Goal: Task Accomplishment & Management: Use online tool/utility

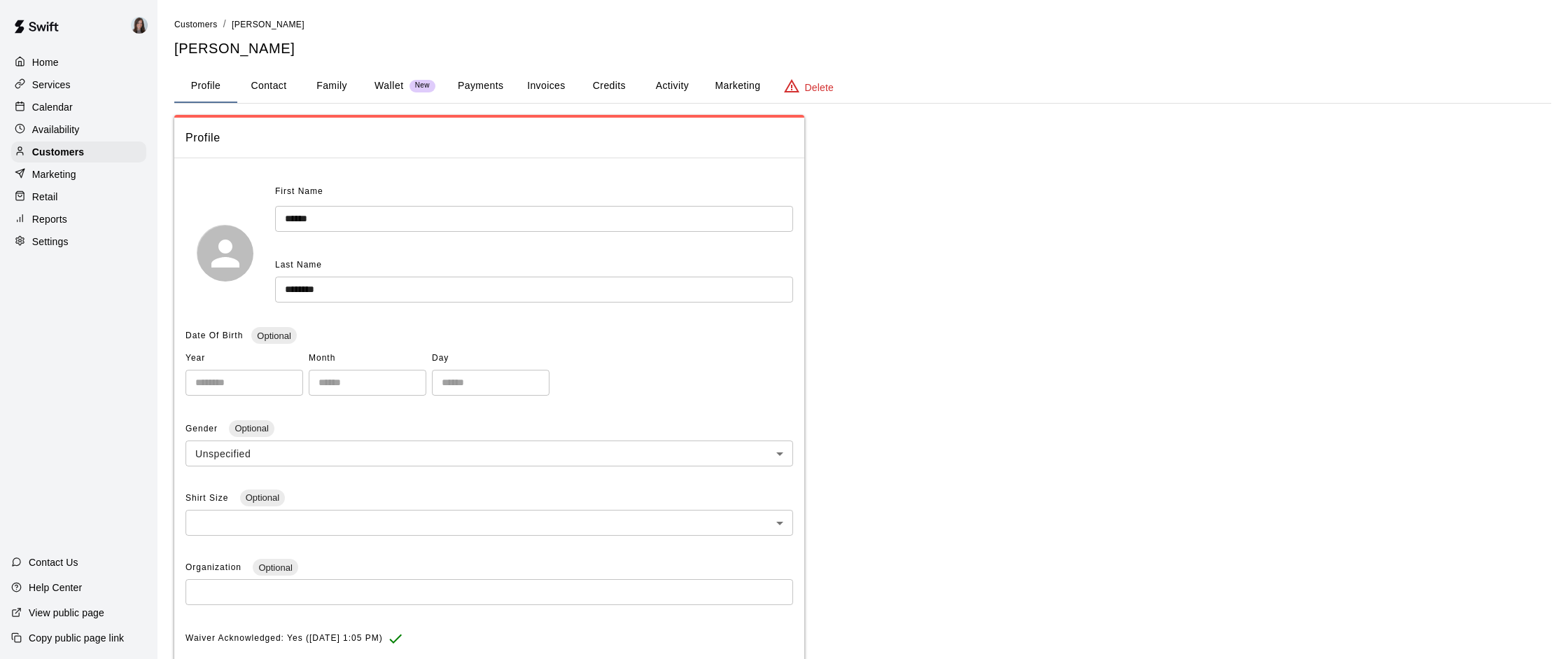
click at [43, 247] on p "Settings" at bounding box center [50, 241] width 37 height 14
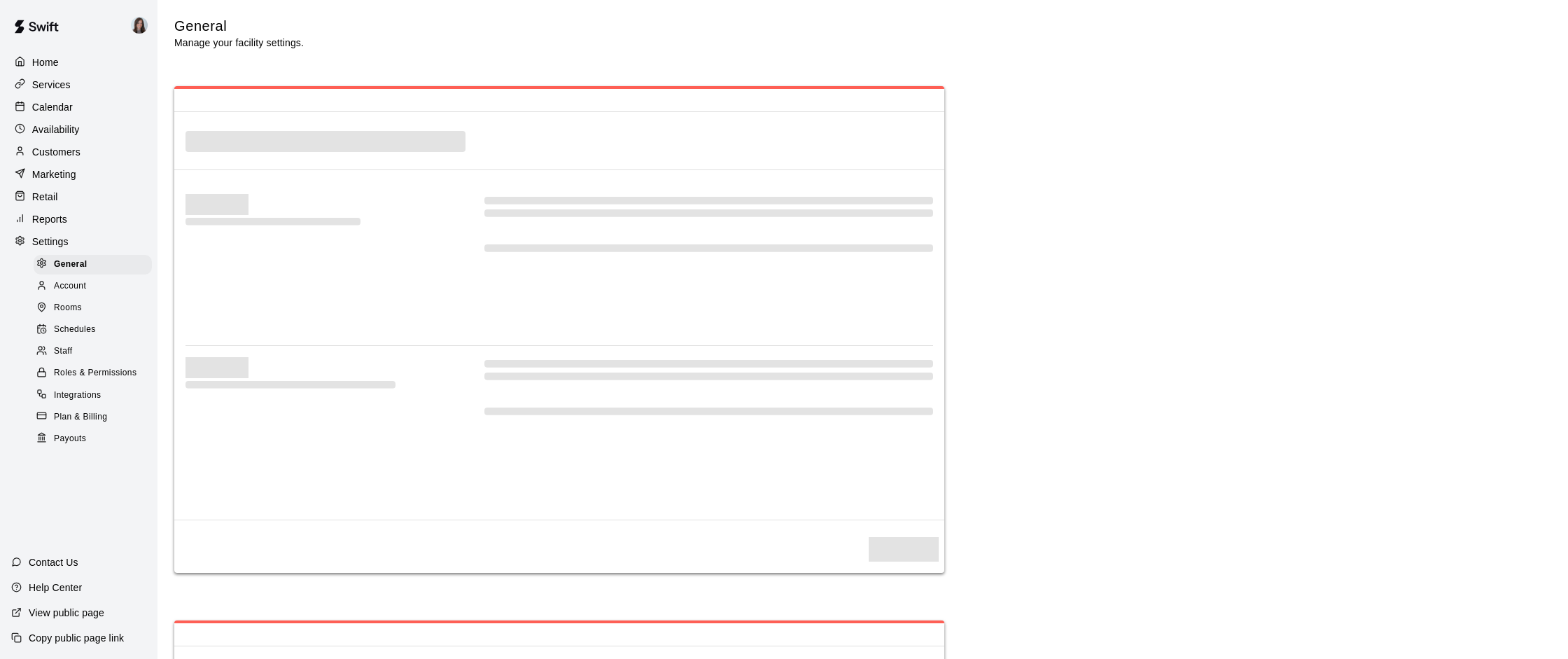
select select "**"
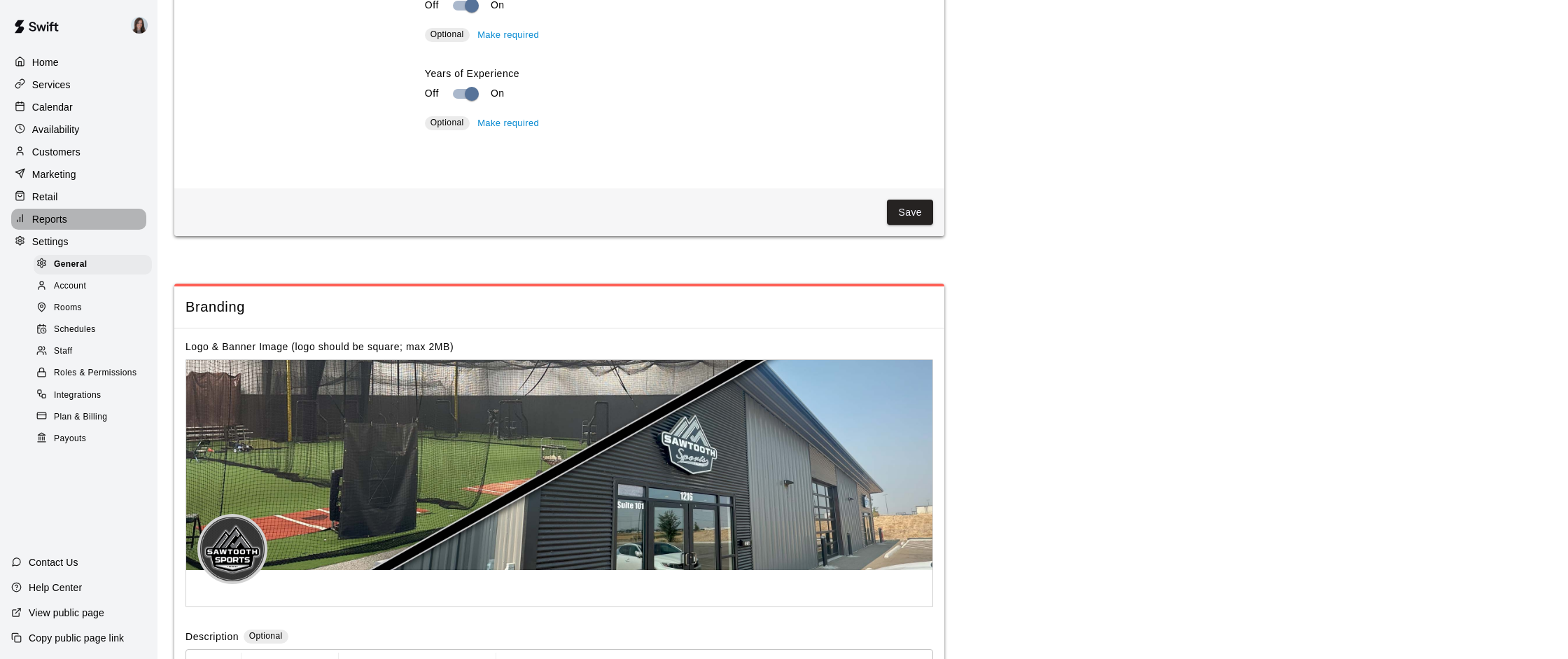
scroll to position [2922, 0]
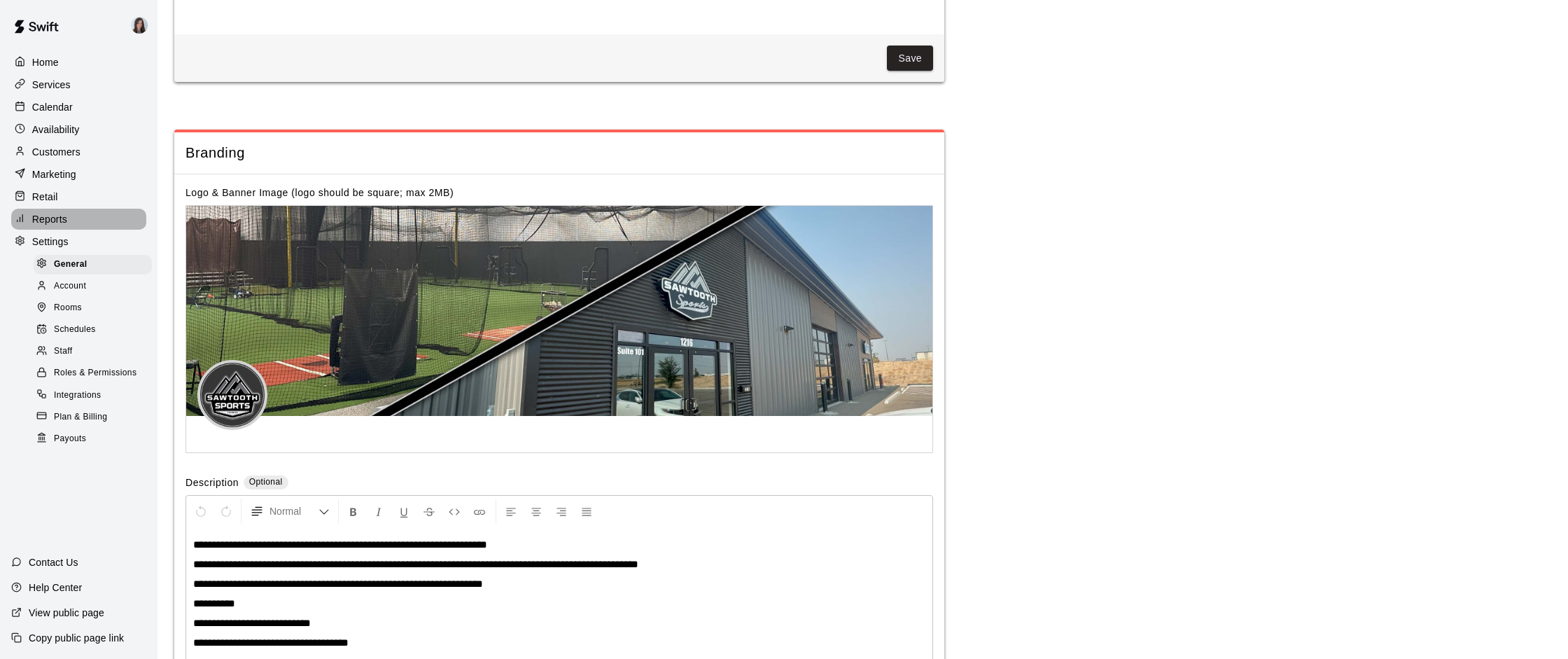
click at [49, 210] on div "Reports" at bounding box center [78, 219] width 135 height 21
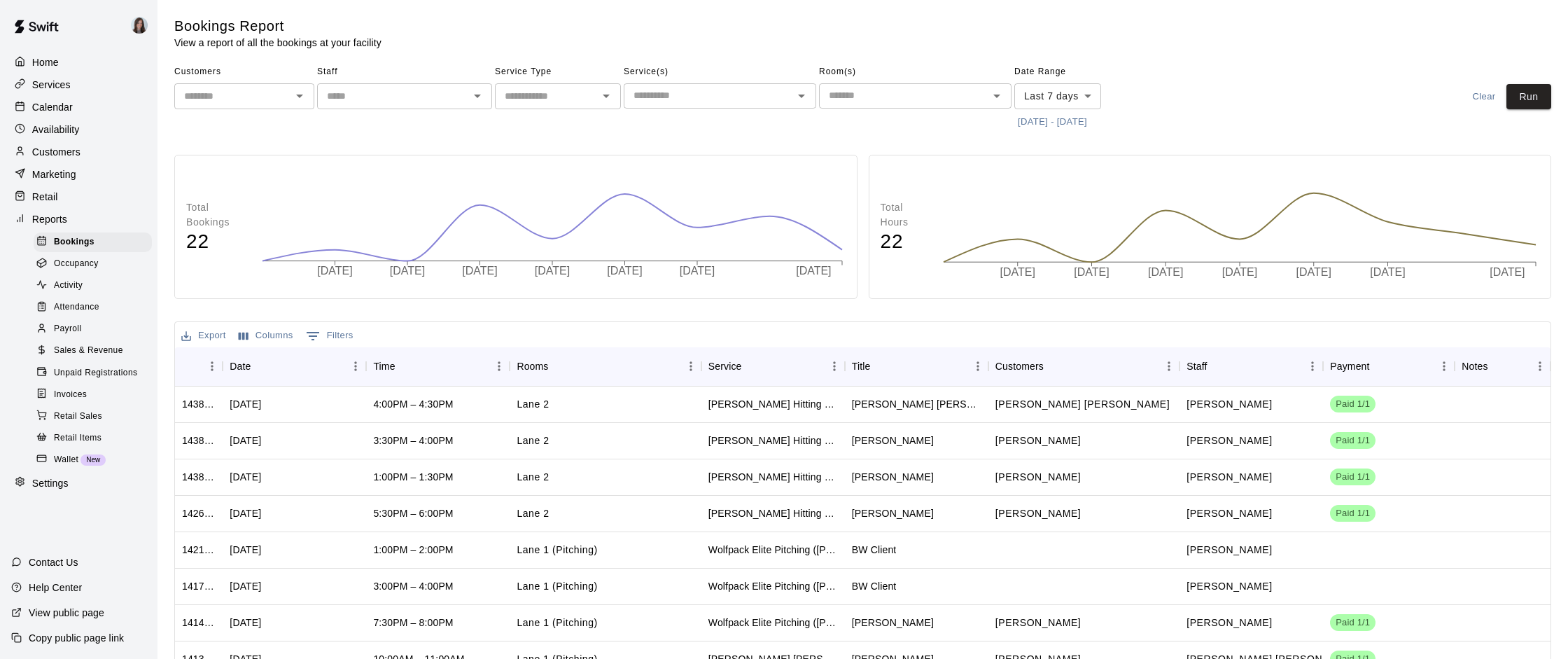
click at [1087, 91] on body "Home Services Calendar Availability Customers Marketing Retail Reports Bookings…" at bounding box center [784, 408] width 1568 height 817
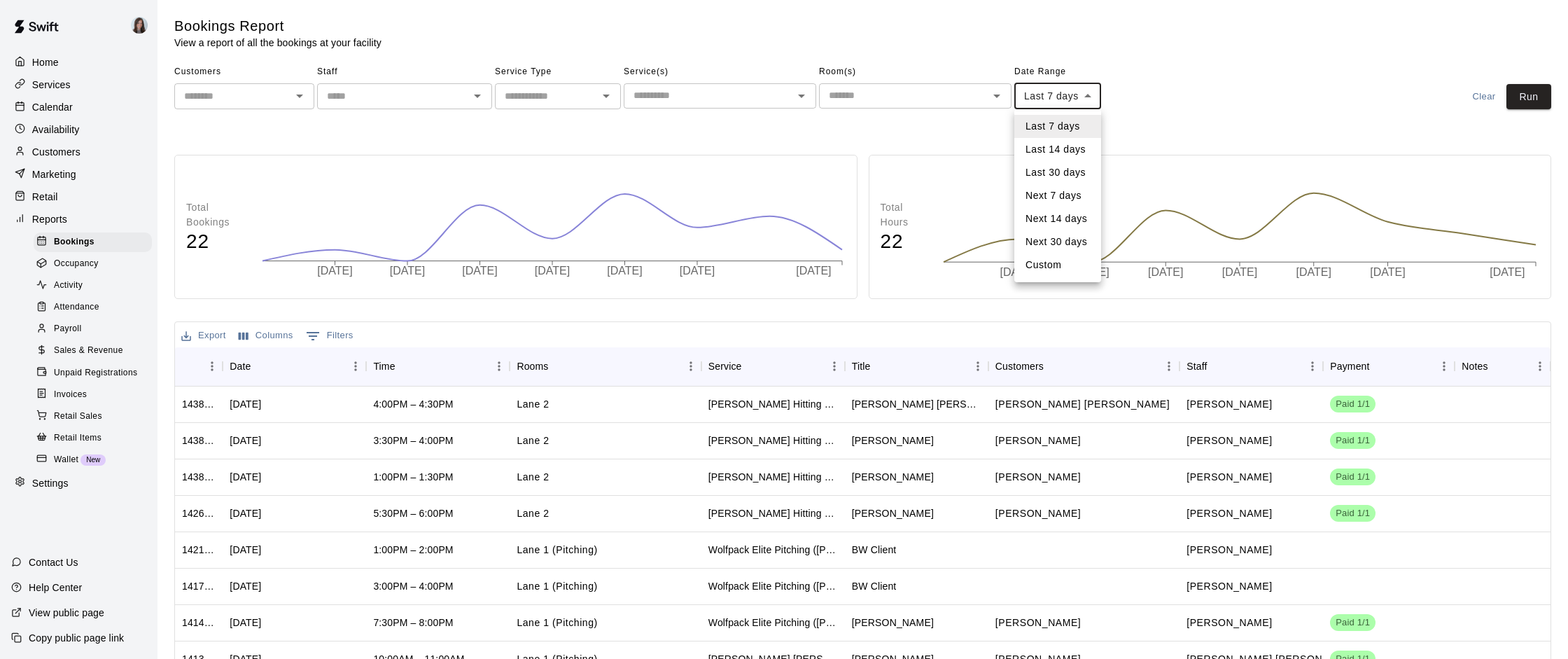
click at [1085, 95] on div at bounding box center [784, 330] width 1568 height 659
click at [1035, 121] on button "[DATE] - [DATE]" at bounding box center [1052, 122] width 76 height 22
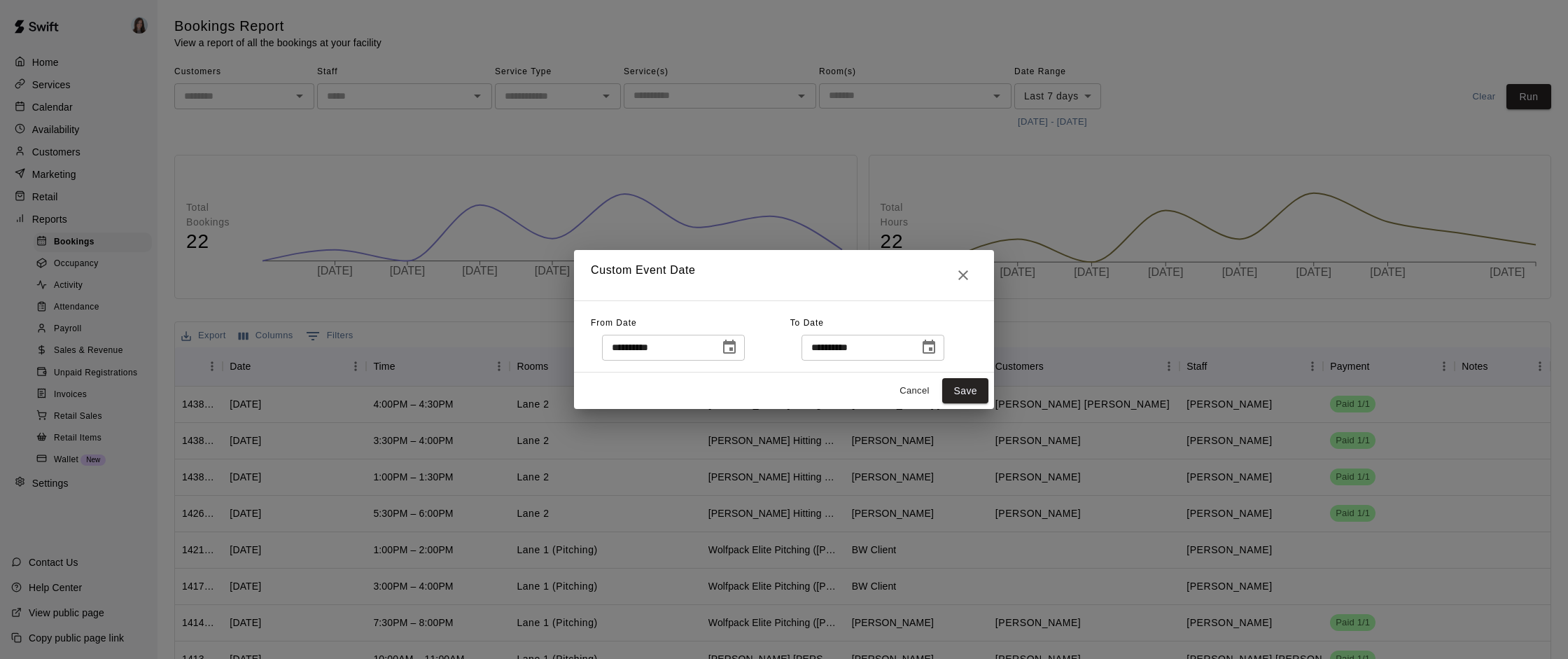
click at [728, 346] on icon "Choose date, selected date is Sep 12, 2025" at bounding box center [730, 347] width 12 height 14
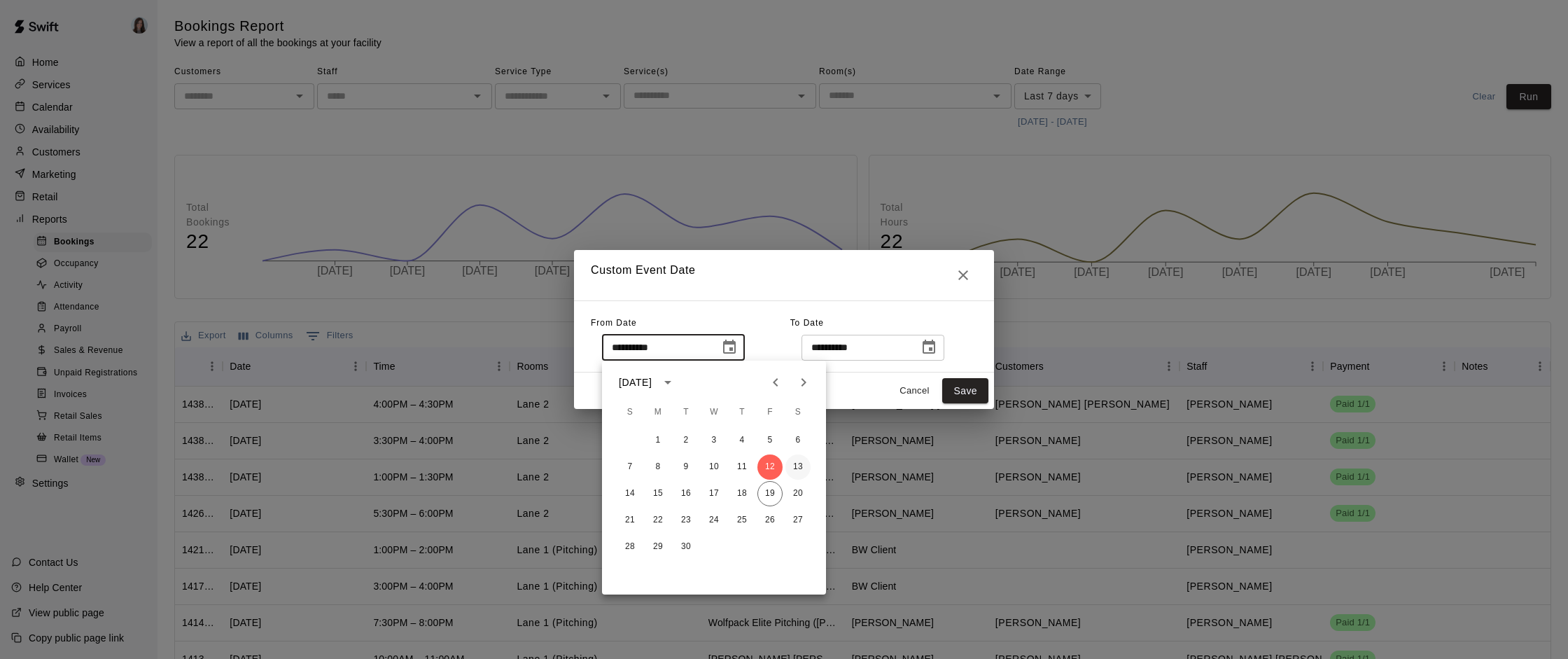
click at [798, 464] on button "13" at bounding box center [798, 467] width 25 height 25
type input "**********"
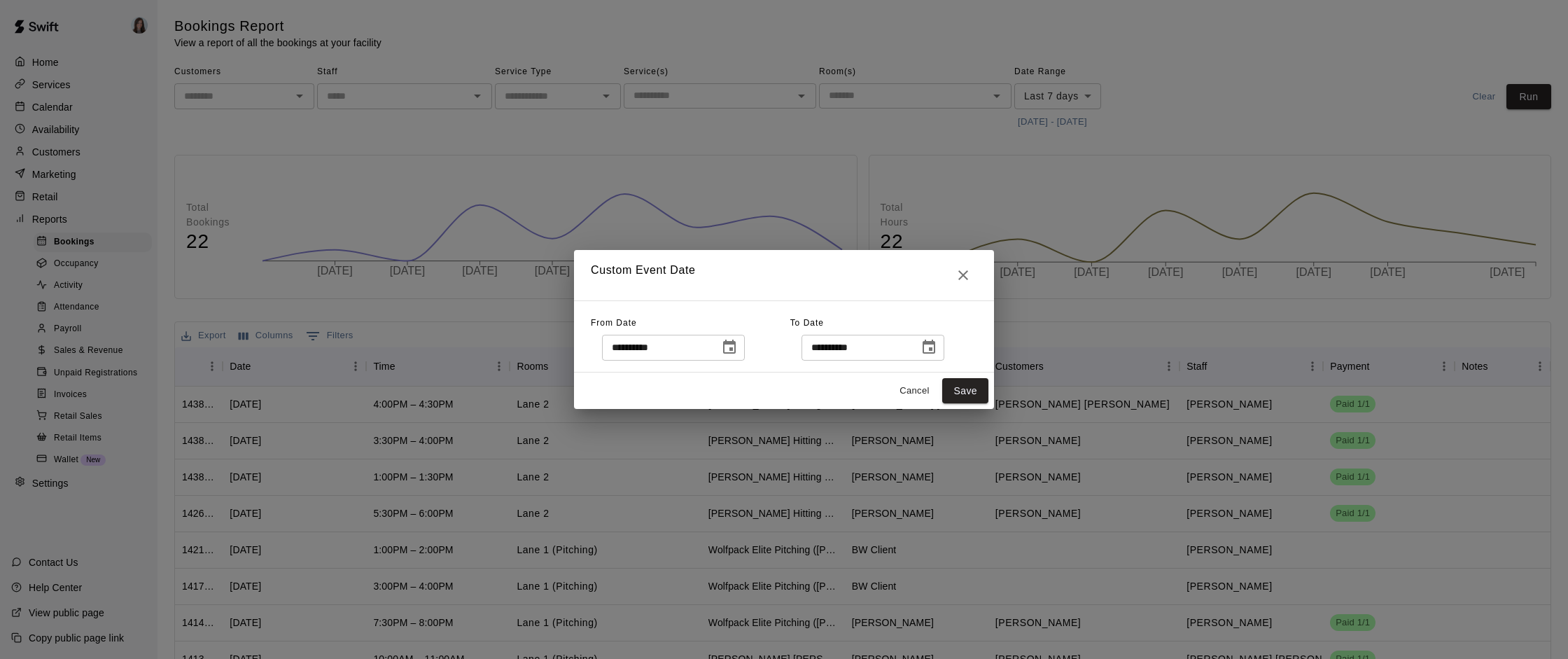
click at [935, 349] on icon "Choose date, selected date is Sep 19, 2025" at bounding box center [929, 347] width 12 height 14
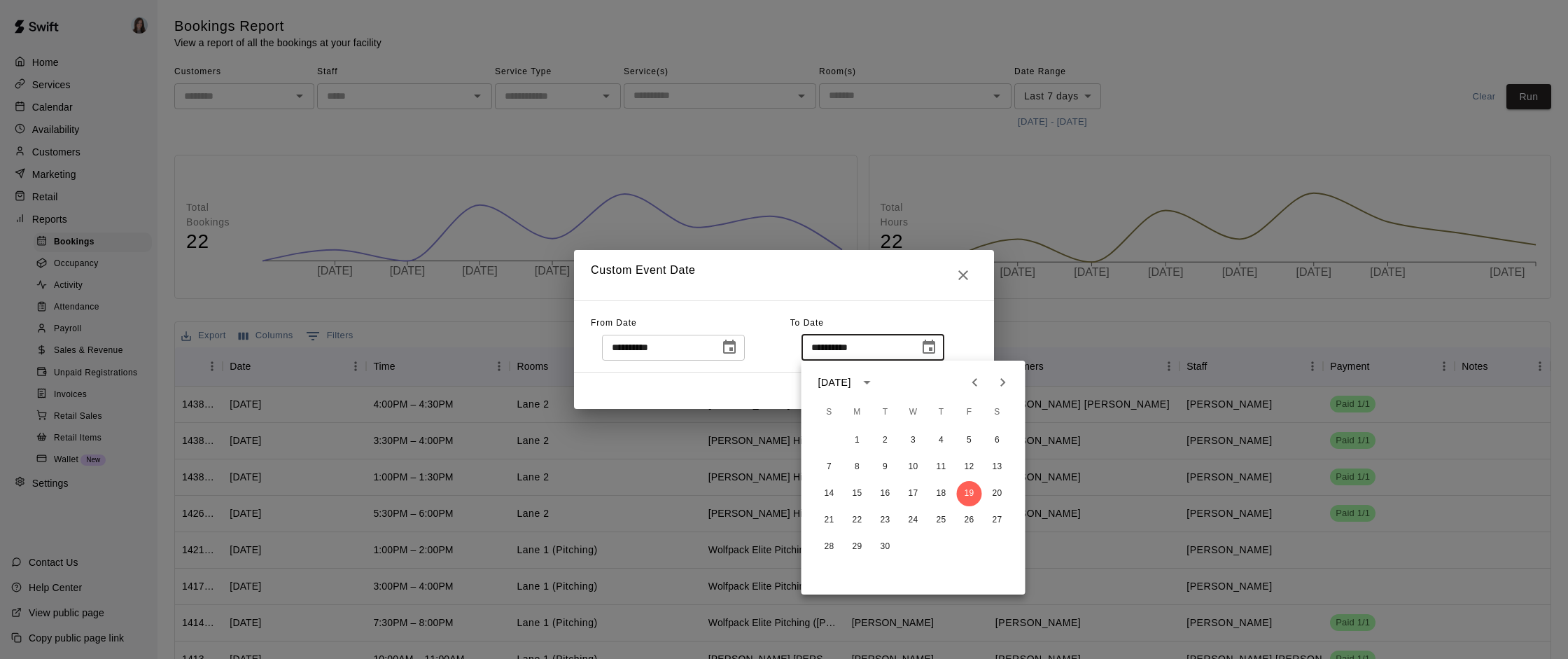
click at [935, 349] on icon "Choose date, selected date is Sep 19, 2025" at bounding box center [929, 347] width 12 height 14
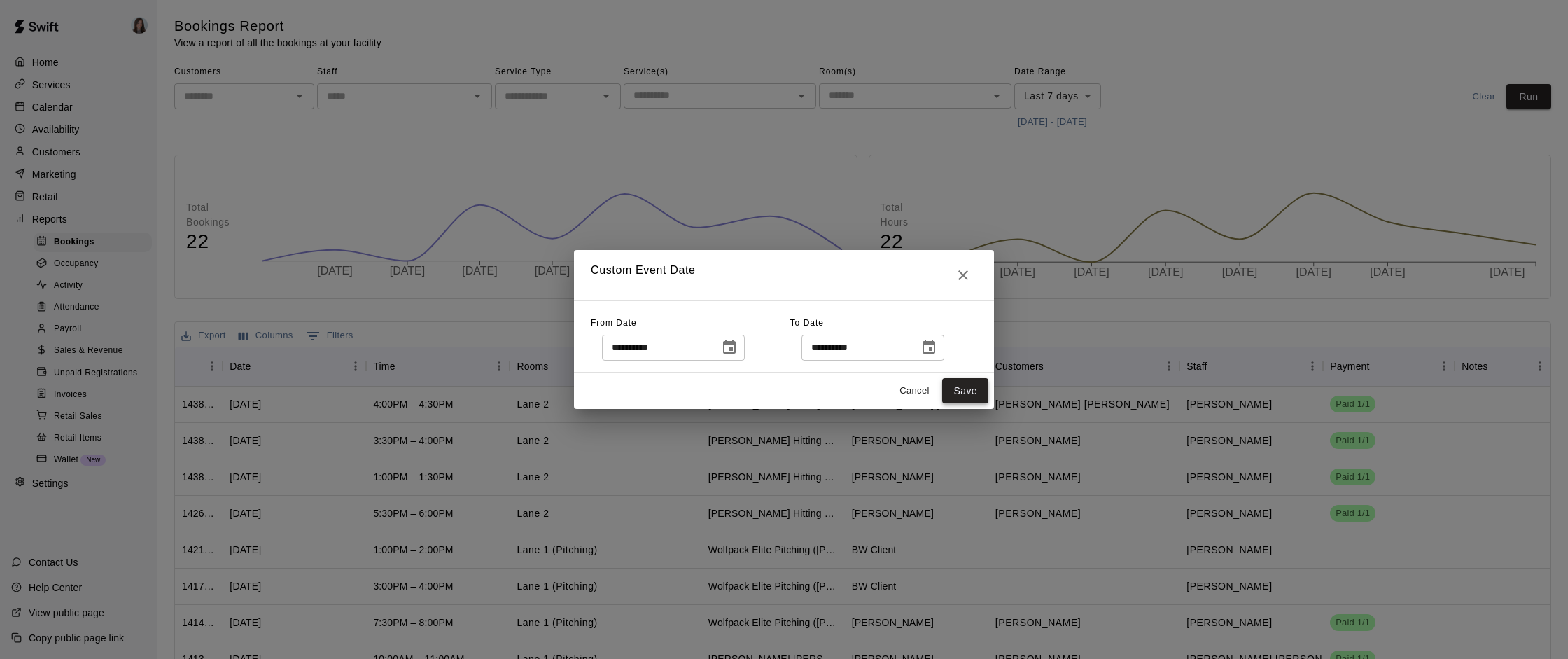
click at [965, 389] on button "Save" at bounding box center [965, 390] width 46 height 26
type input "******"
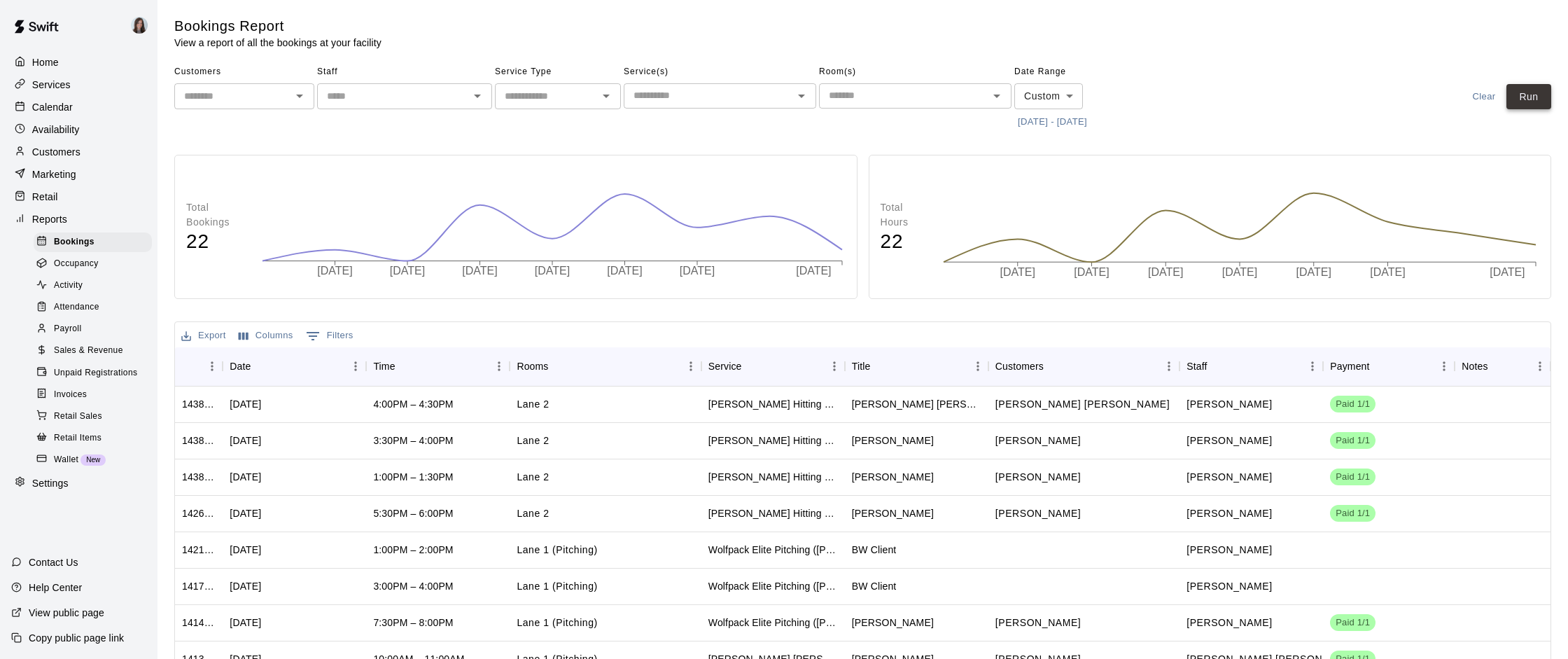
click at [1528, 93] on button "Run" at bounding box center [1528, 97] width 45 height 26
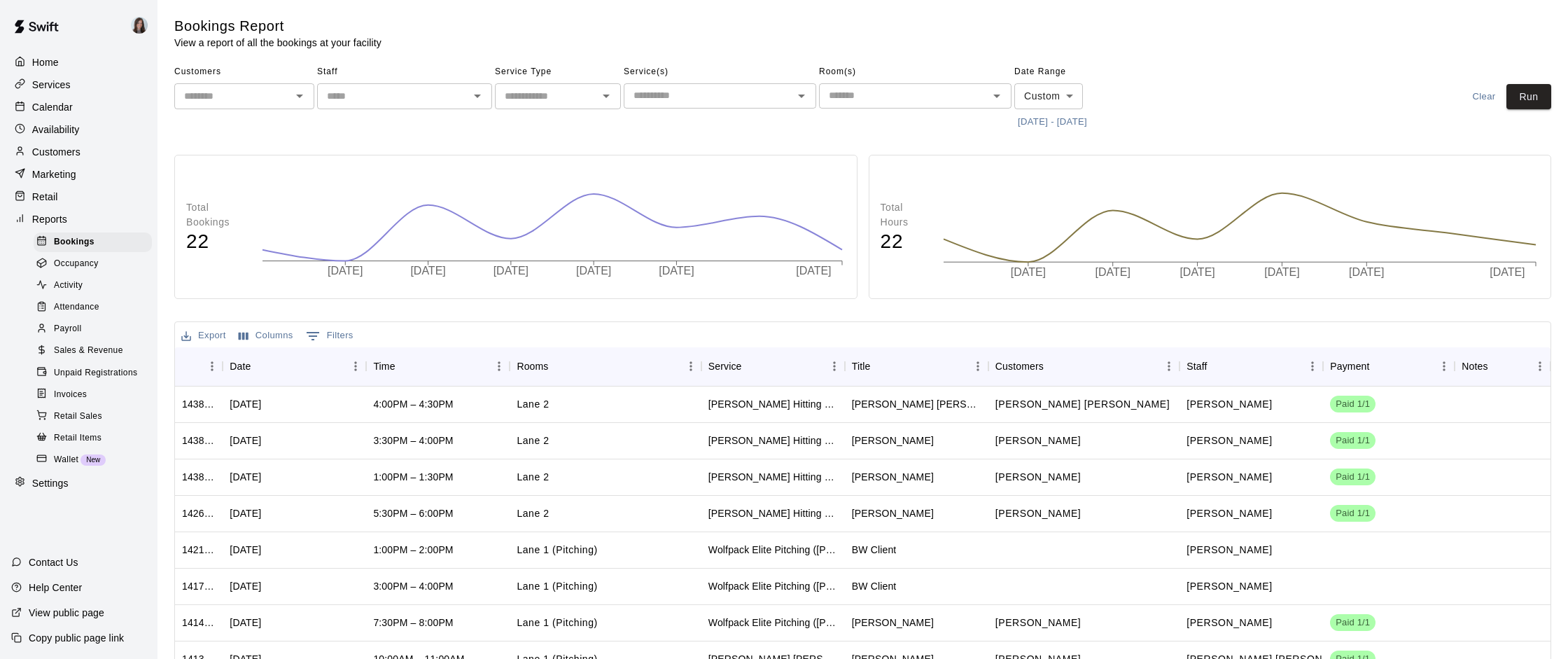
scroll to position [157, 0]
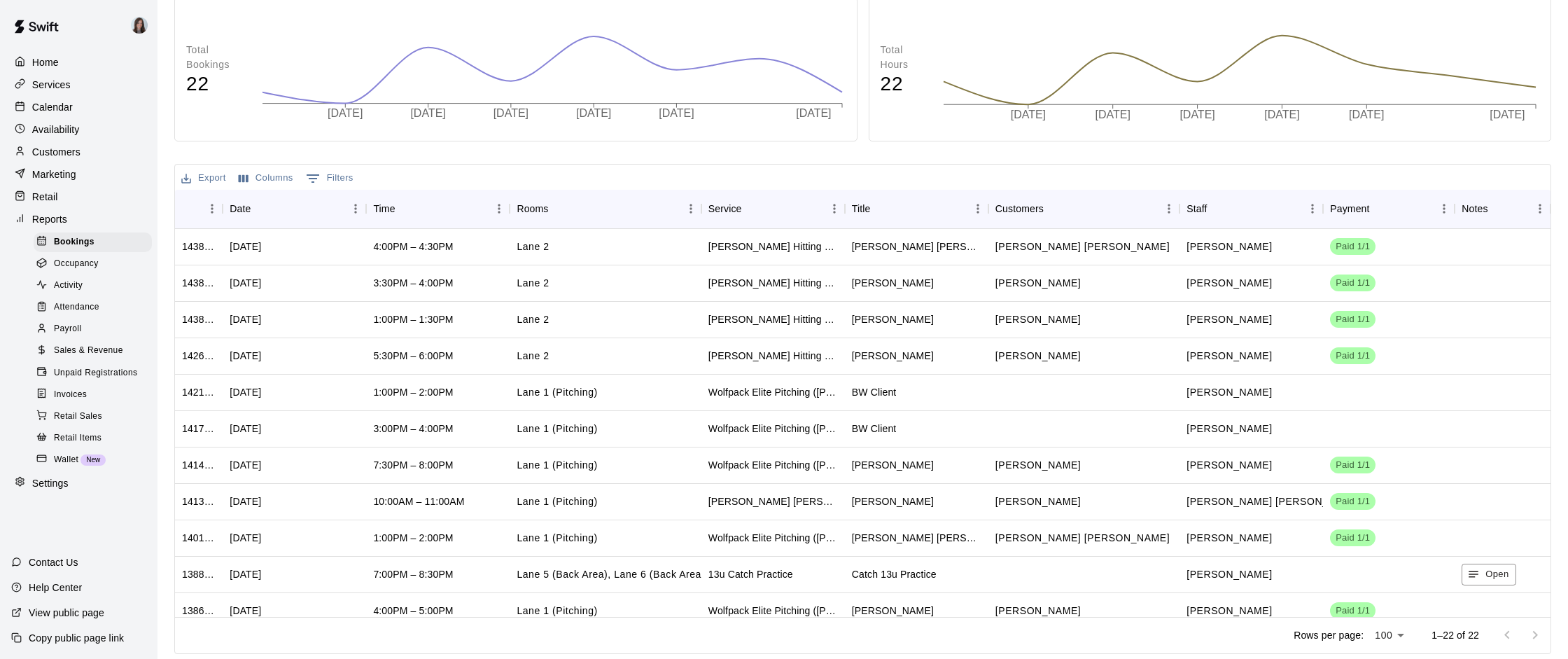
click at [206, 173] on button "Export" at bounding box center [203, 178] width 52 height 22
click at [235, 212] on li "Download as CSV" at bounding box center [231, 206] width 107 height 23
